Goal: Task Accomplishment & Management: Manage account settings

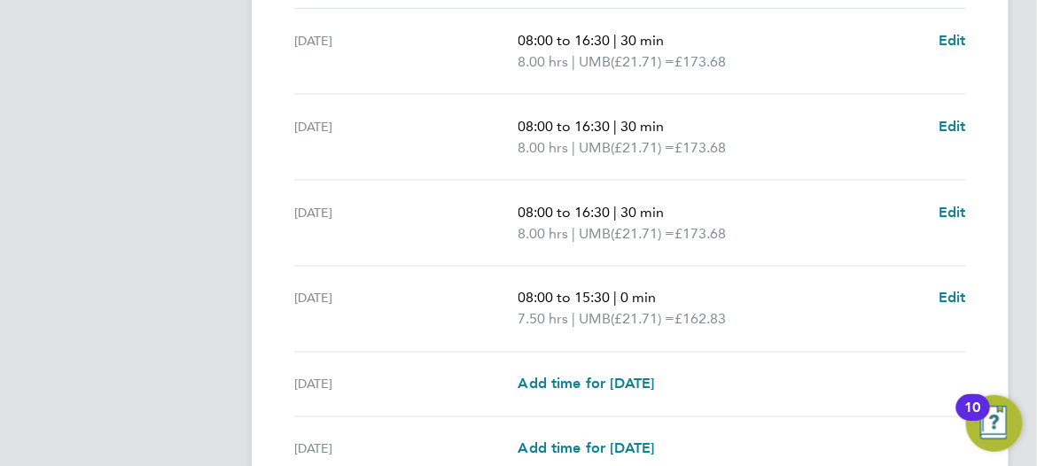
scroll to position [721, 0]
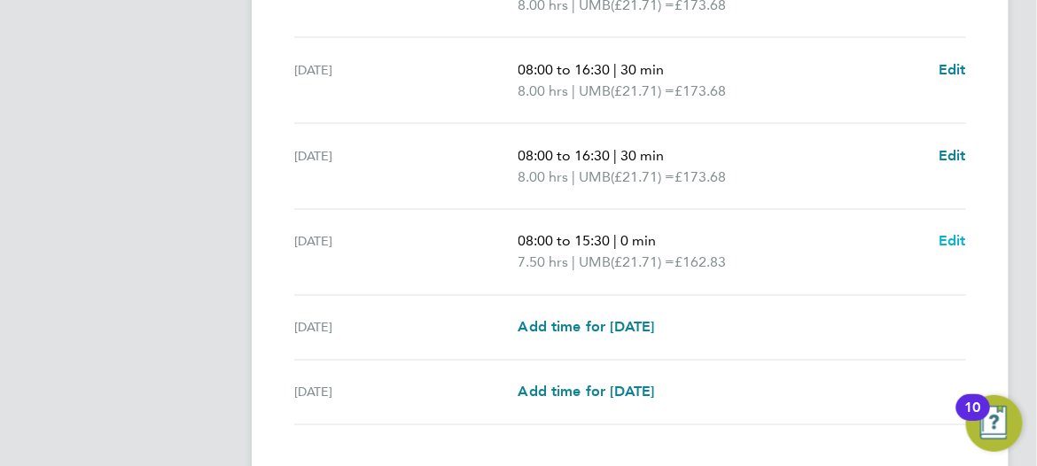
click at [955, 233] on span "Edit" at bounding box center [952, 241] width 27 height 17
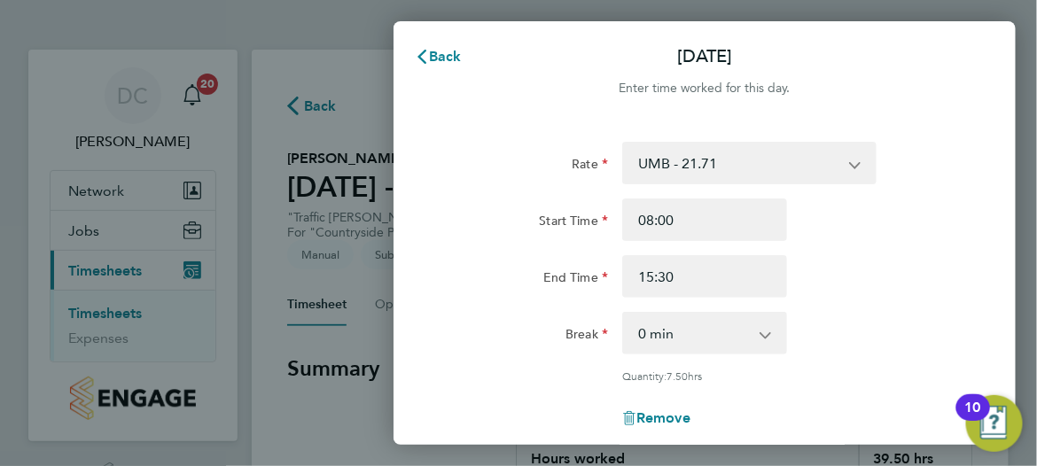
click at [769, 335] on app-icon-cross-button at bounding box center [774, 333] width 21 height 39
click at [768, 335] on app-icon-cross-button at bounding box center [774, 333] width 21 height 39
click at [764, 335] on app-icon-cross-button at bounding box center [774, 333] width 21 height 39
click at [643, 331] on select "0 min 15 min 30 min 45 min 60 min 75 min 90 min" at bounding box center [694, 333] width 140 height 39
select select "30"
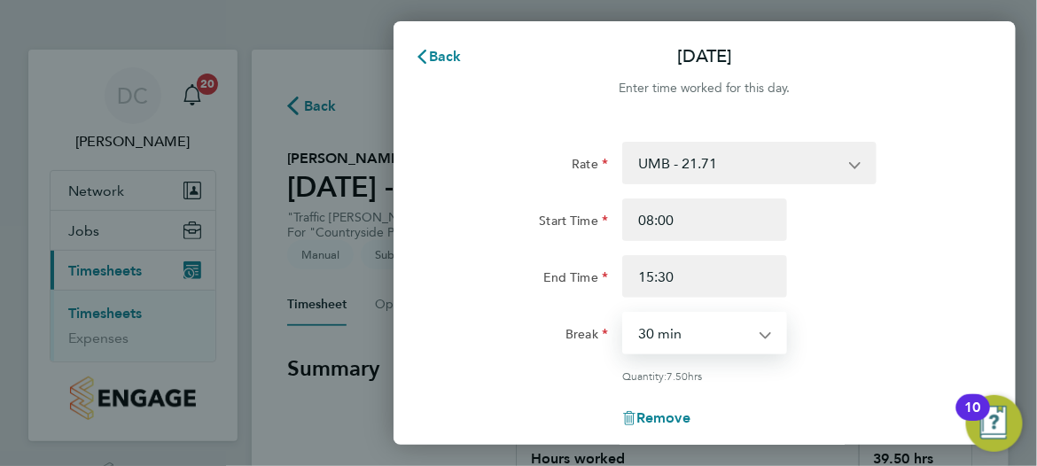
click at [624, 314] on select "0 min 15 min 30 min 45 min 60 min 75 min 90 min" at bounding box center [694, 333] width 140 height 39
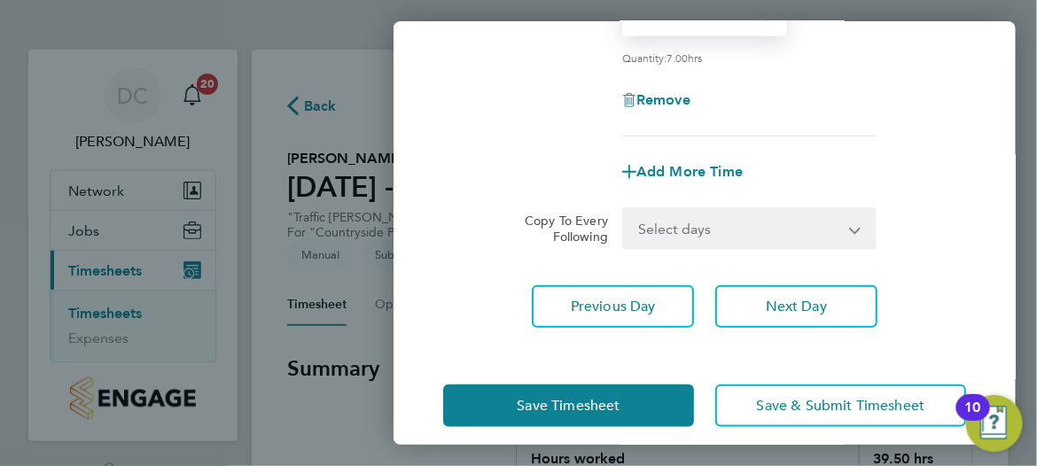
scroll to position [333, 0]
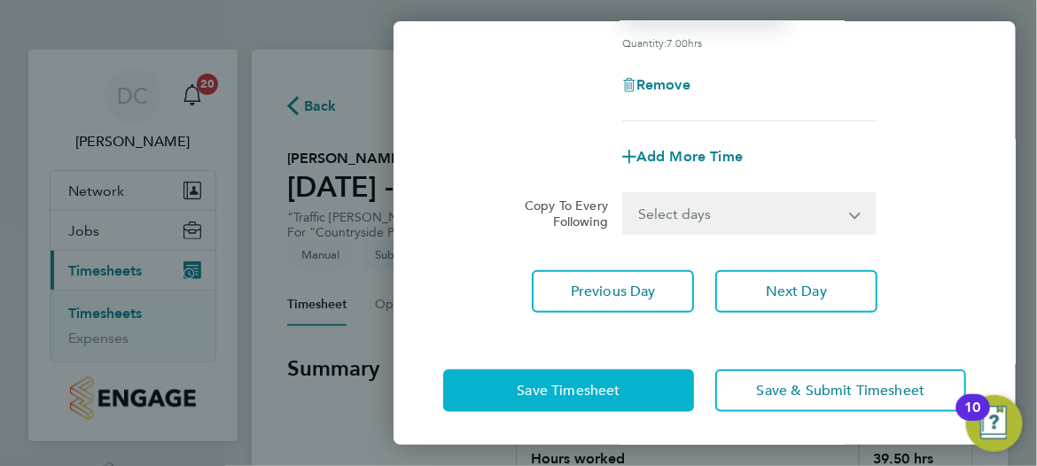
click at [604, 389] on span "Save Timesheet" at bounding box center [568, 391] width 103 height 18
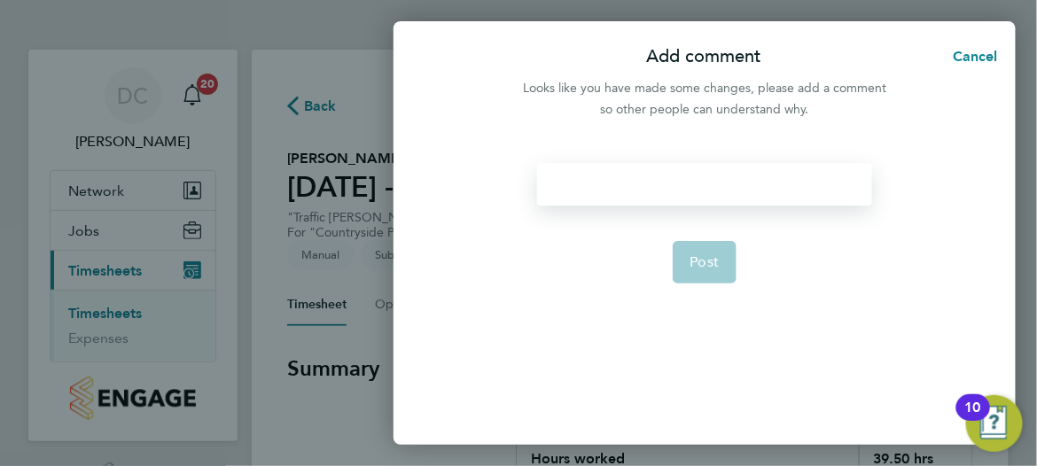
click at [586, 186] on div at bounding box center [704, 184] width 334 height 43
click at [570, 185] on div at bounding box center [704, 184] width 334 height 43
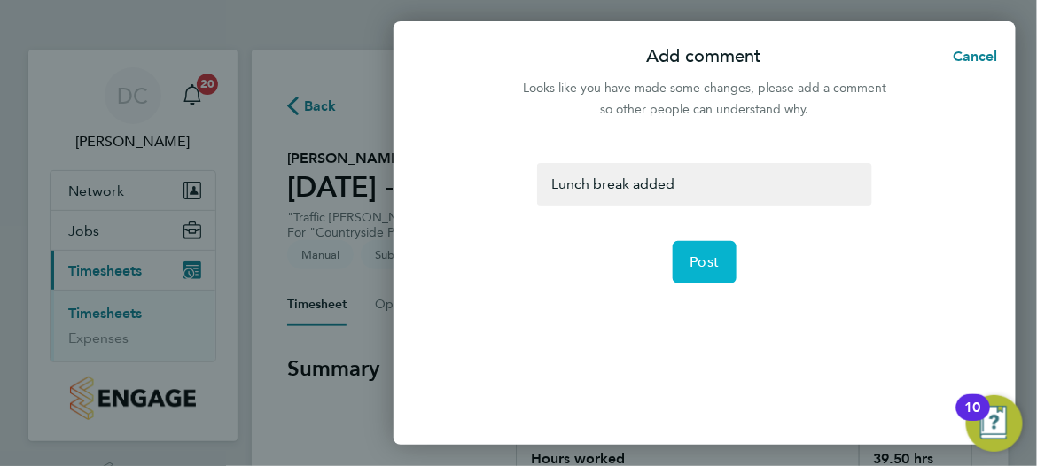
click at [701, 265] on span "Post" at bounding box center [704, 262] width 29 height 18
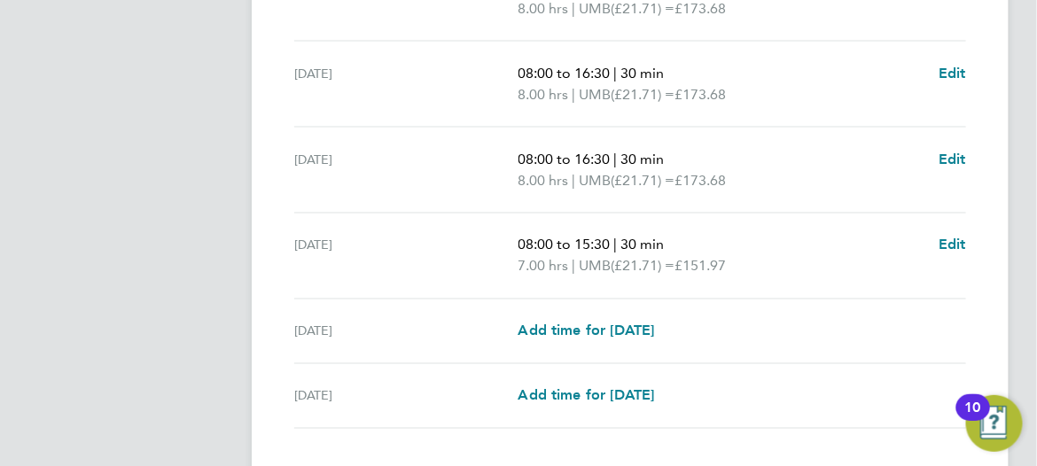
scroll to position [798, 0]
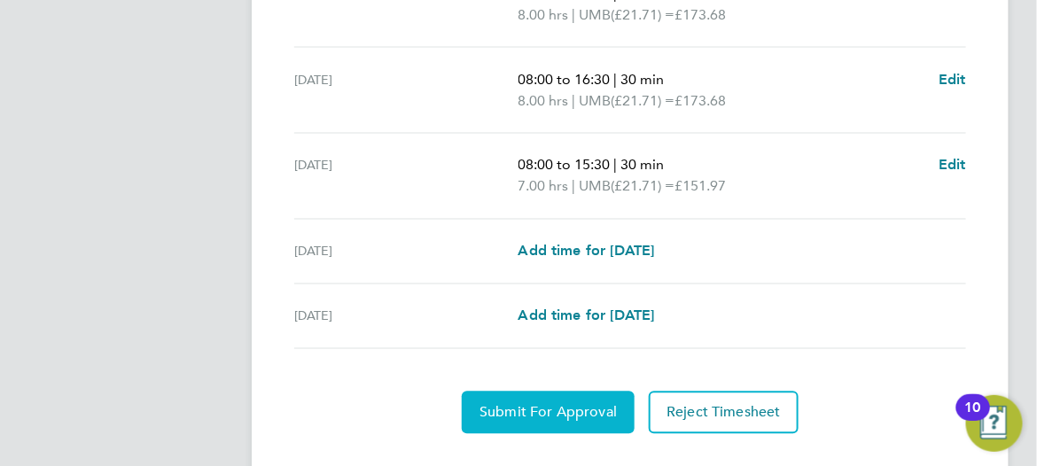
click at [567, 404] on span "Submit For Approval" at bounding box center [547, 413] width 137 height 18
click at [568, 398] on button "Approve Timesheet" at bounding box center [548, 413] width 166 height 43
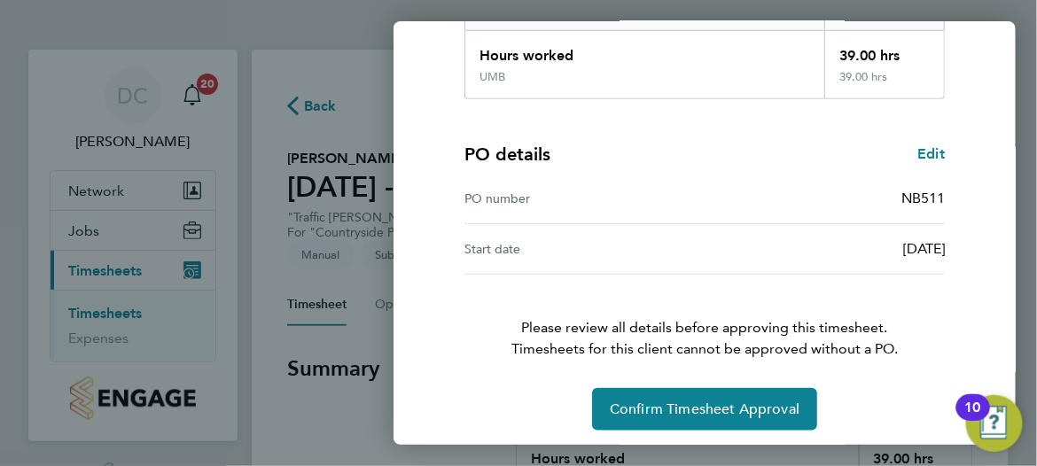
scroll to position [330, 0]
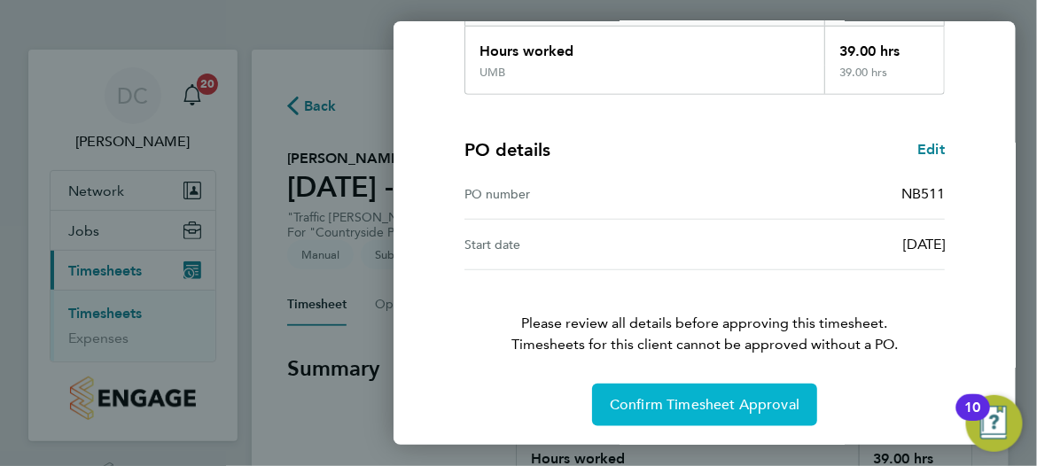
click at [693, 408] on span "Confirm Timesheet Approval" at bounding box center [705, 405] width 190 height 18
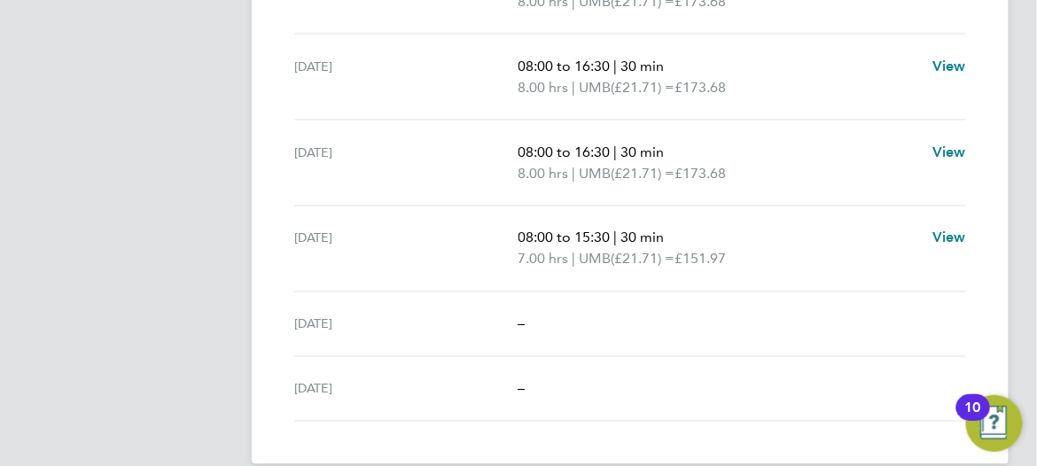
scroll to position [726, 0]
